Goal: Information Seeking & Learning: Learn about a topic

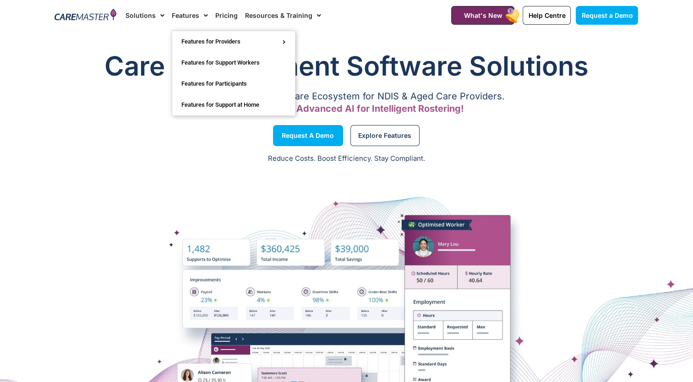
click at [184, 16] on link "Features" at bounding box center [190, 15] width 36 height 31
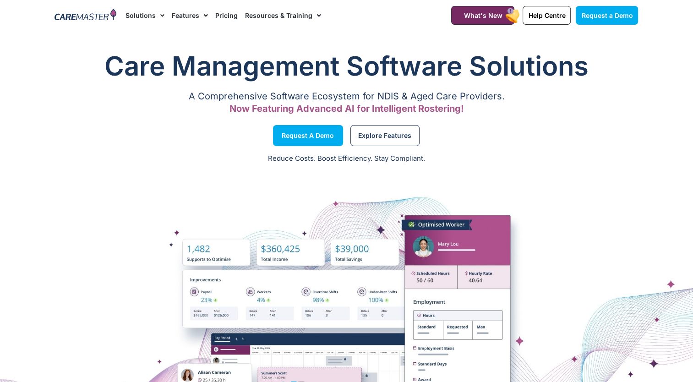
click at [207, 16] on li "Features Features for Providers Case Note Management Incident Management Invoic…" at bounding box center [190, 15] width 44 height 31
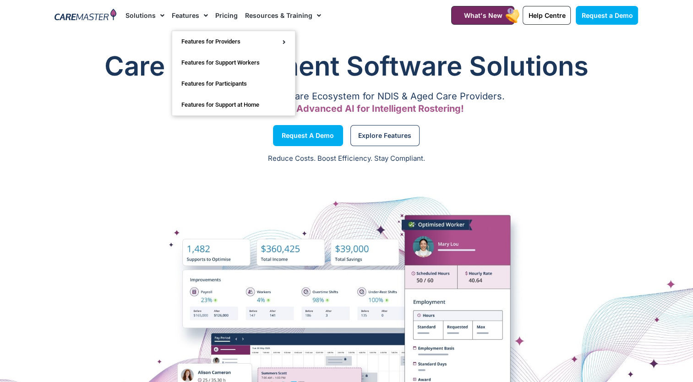
click at [203, 14] on span "Menu" at bounding box center [203, 16] width 9 height 16
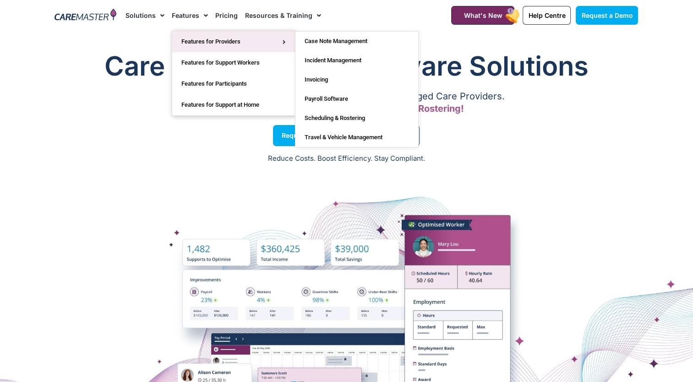
click at [192, 46] on link "Features for Providers" at bounding box center [233, 41] width 123 height 21
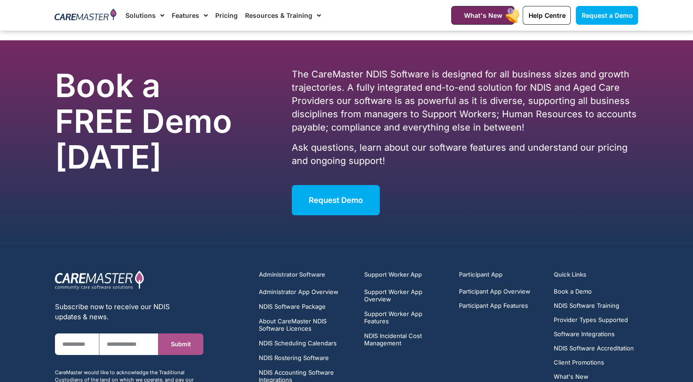
scroll to position [3583, 0]
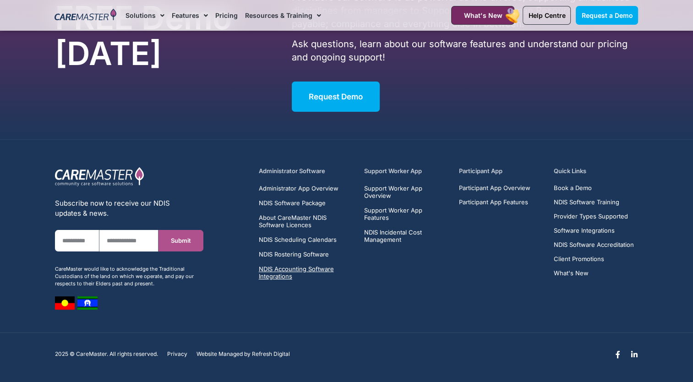
click at [287, 272] on span "NDIS Accounting Software Integrations" at bounding box center [306, 272] width 95 height 15
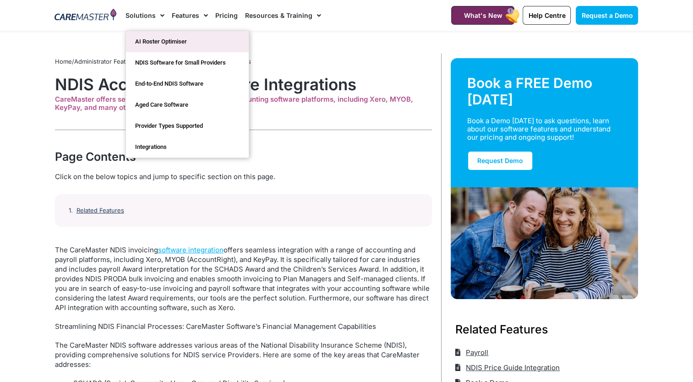
click at [152, 40] on link "AI Roster Optimiser" at bounding box center [187, 41] width 123 height 21
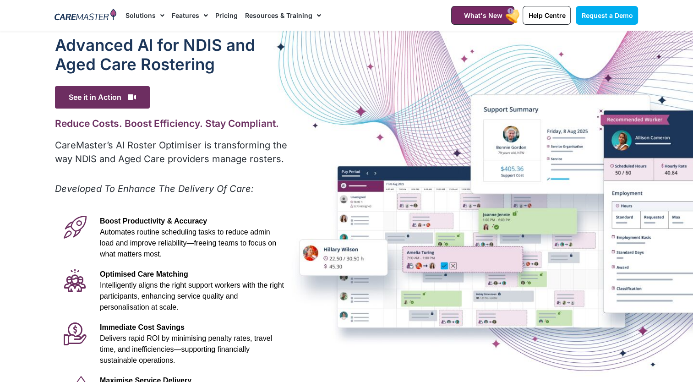
click at [222, 12] on link "Pricing" at bounding box center [226, 15] width 22 height 31
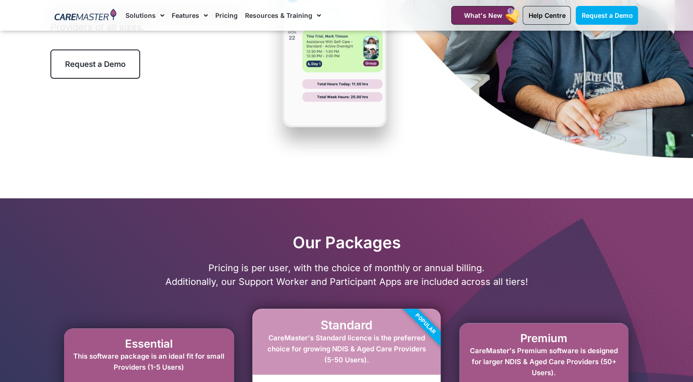
scroll to position [220, 0]
